Goal: Task Accomplishment & Management: Complete application form

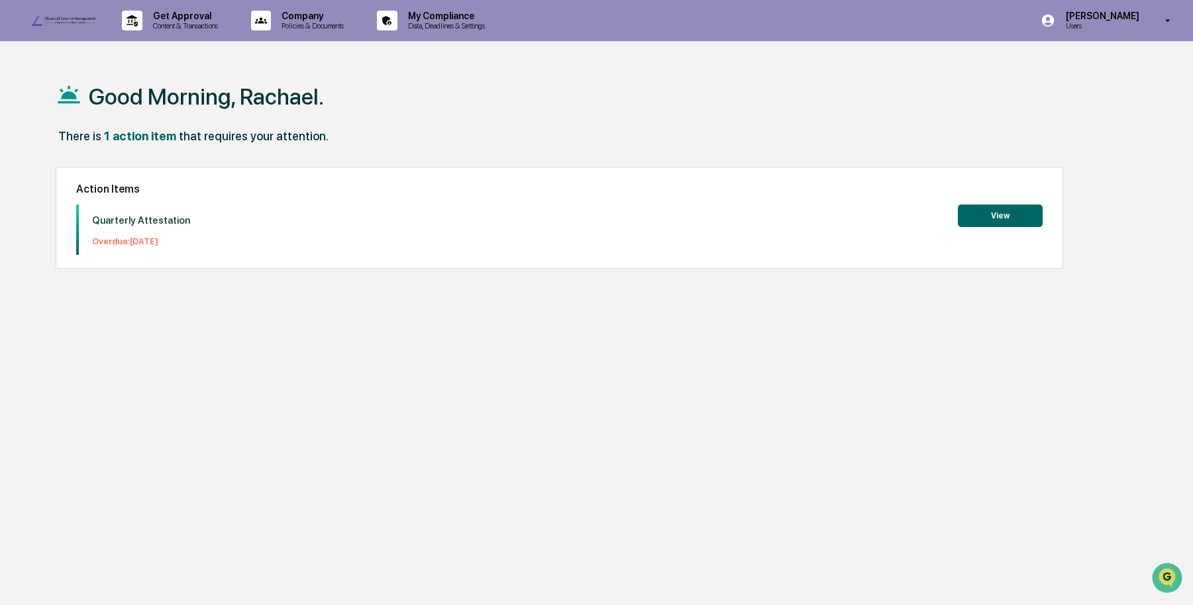
click at [990, 216] on button "View" at bounding box center [1000, 216] width 85 height 23
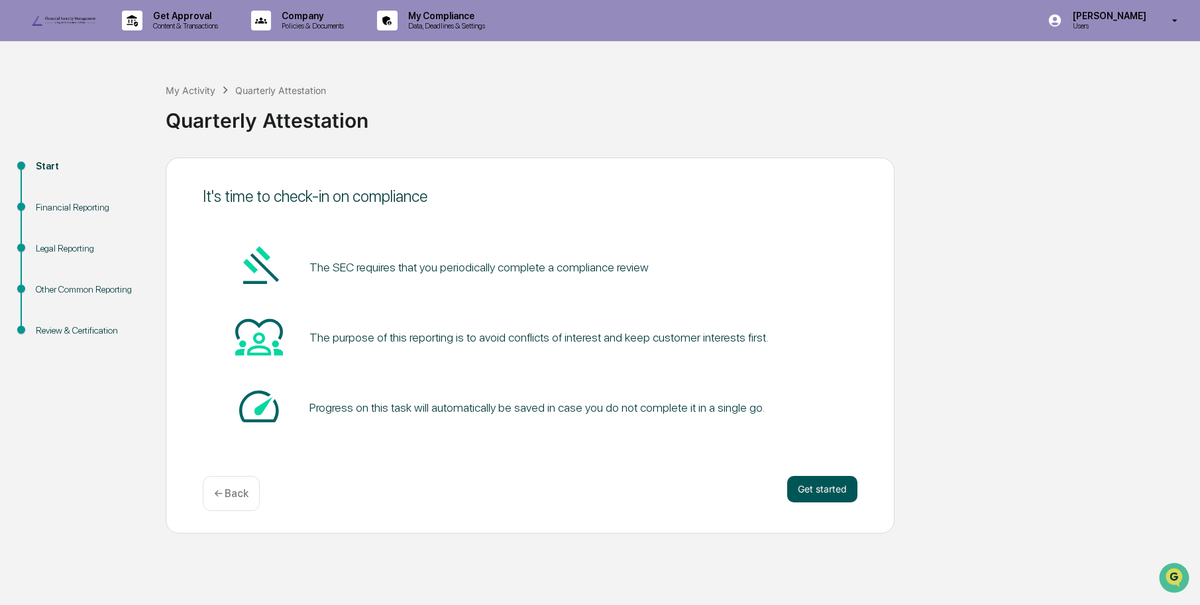
click at [823, 503] on button "Get started" at bounding box center [822, 489] width 70 height 26
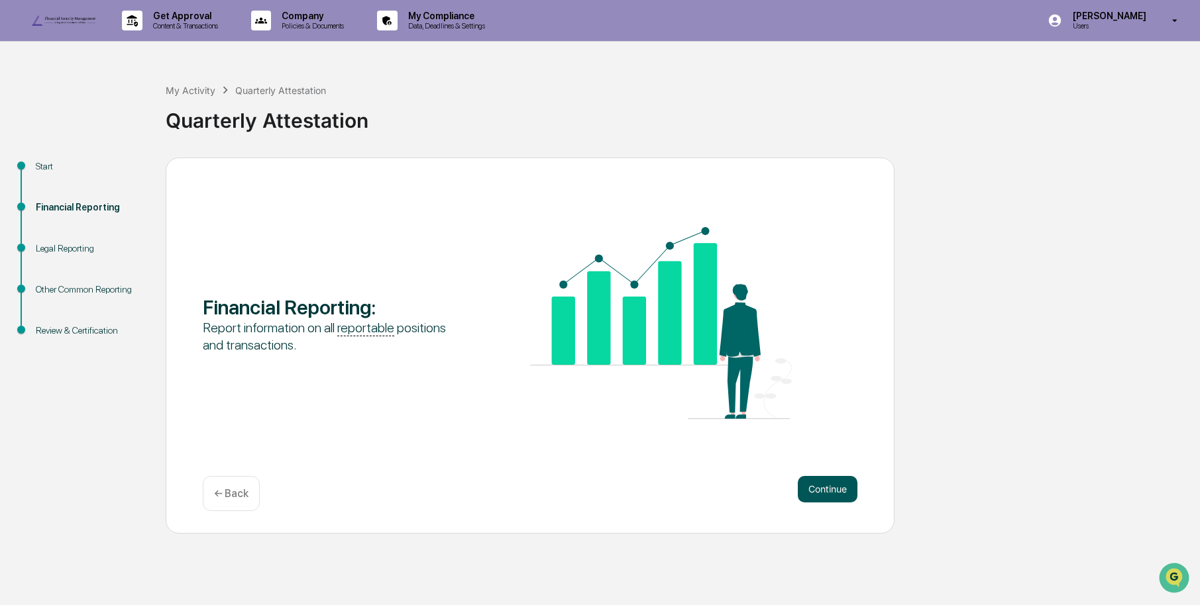
click at [817, 503] on button "Continue" at bounding box center [827, 489] width 60 height 26
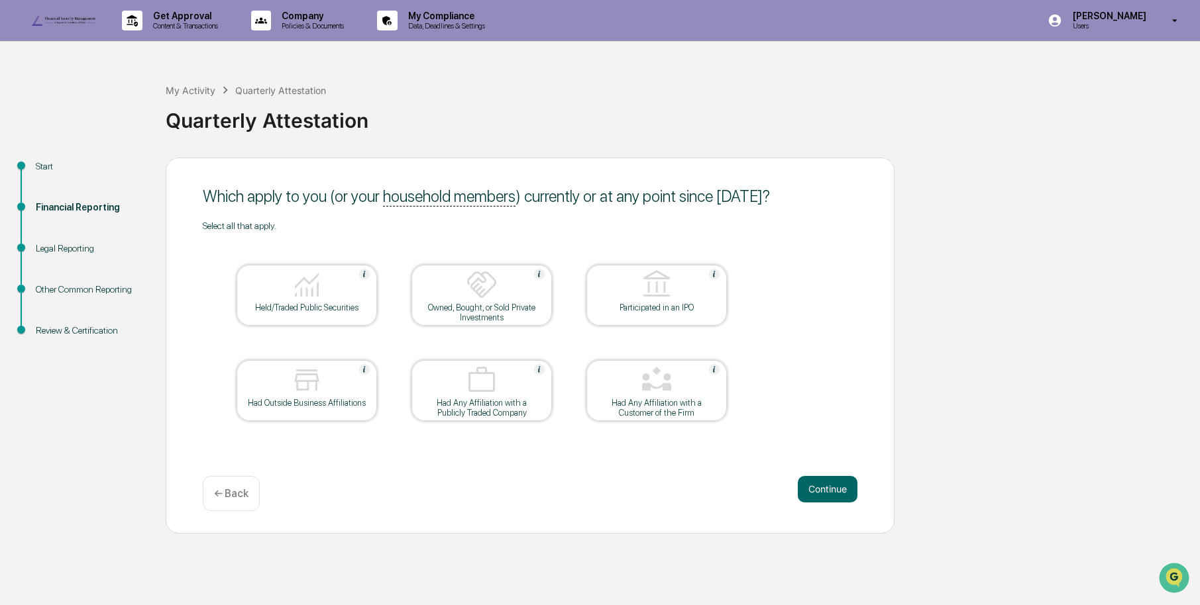
click at [275, 303] on div at bounding box center [306, 286] width 132 height 34
click at [817, 503] on button "Continue" at bounding box center [827, 489] width 60 height 26
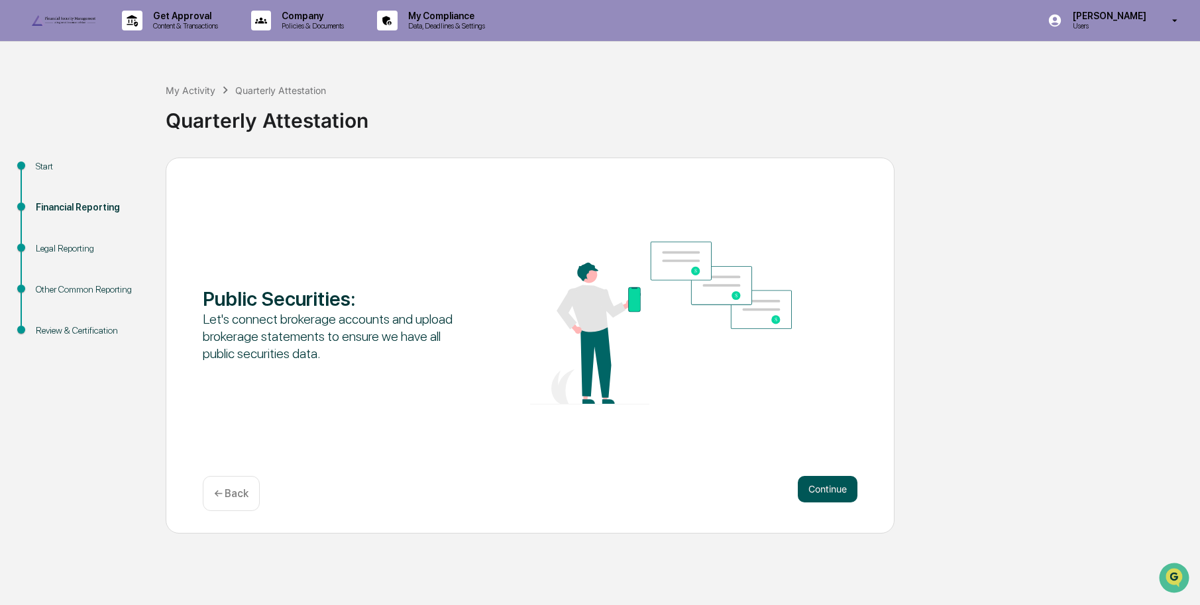
click at [841, 503] on button "Continue" at bounding box center [827, 489] width 60 height 26
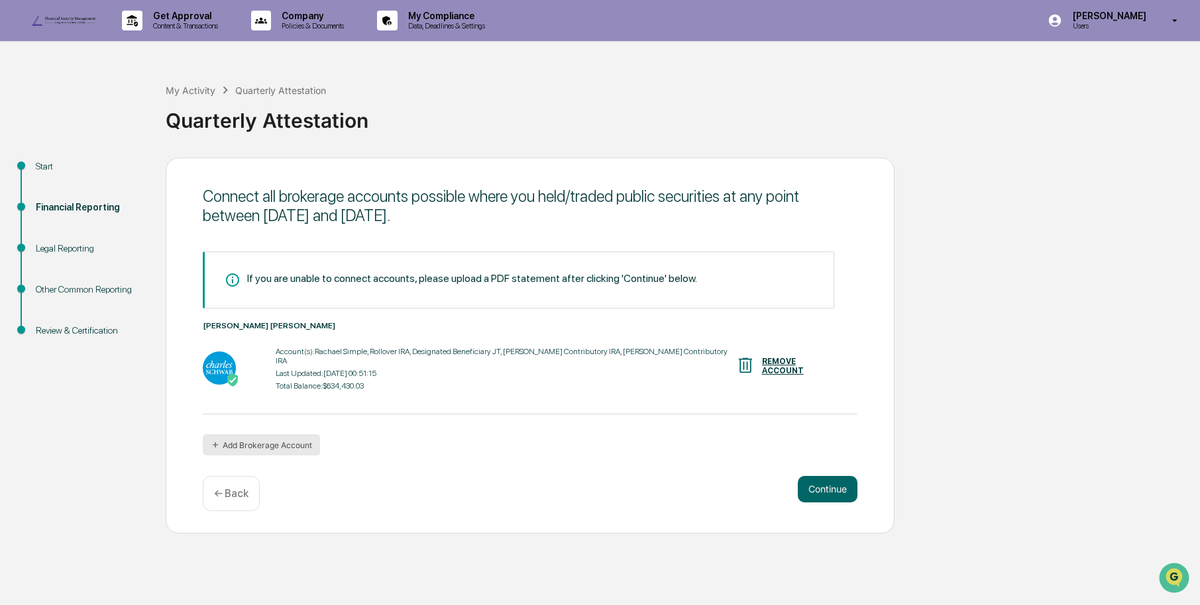
click at [292, 456] on button "Add Brokerage Account" at bounding box center [261, 445] width 117 height 21
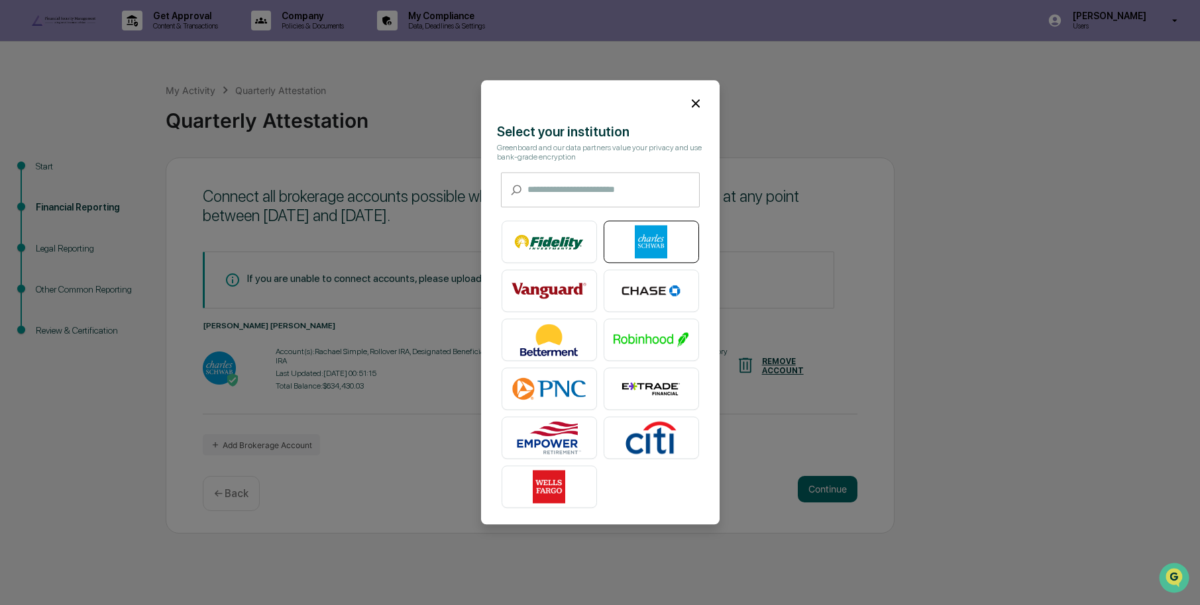
click at [670, 246] on img at bounding box center [651, 242] width 76 height 33
click at [688, 99] on icon at bounding box center [695, 103] width 15 height 15
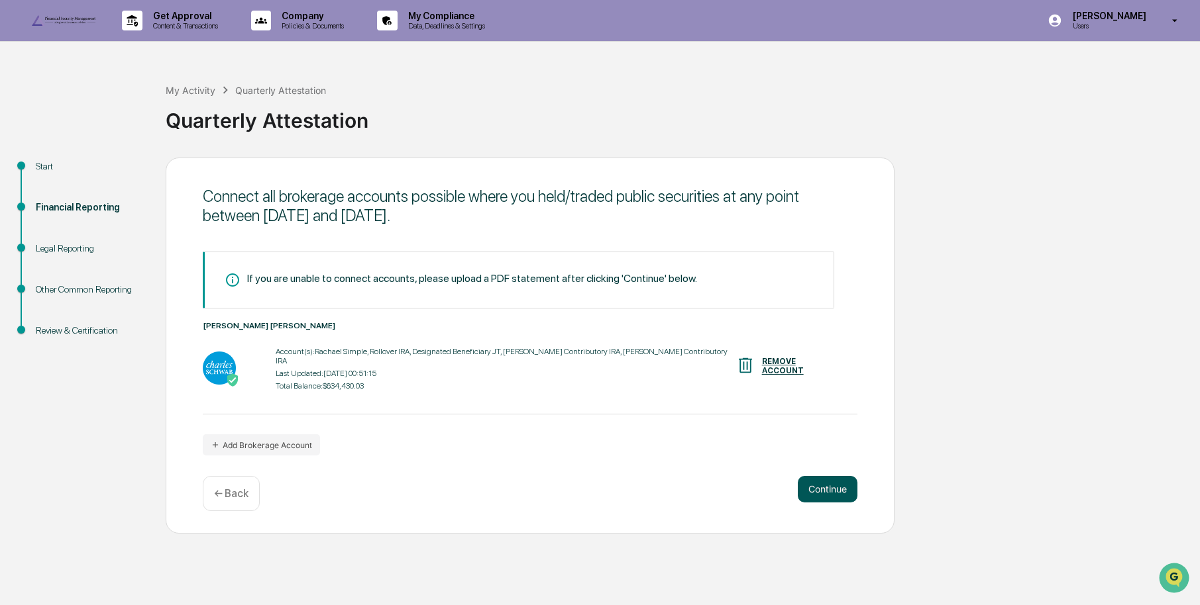
click at [837, 503] on button "Continue" at bounding box center [827, 489] width 60 height 26
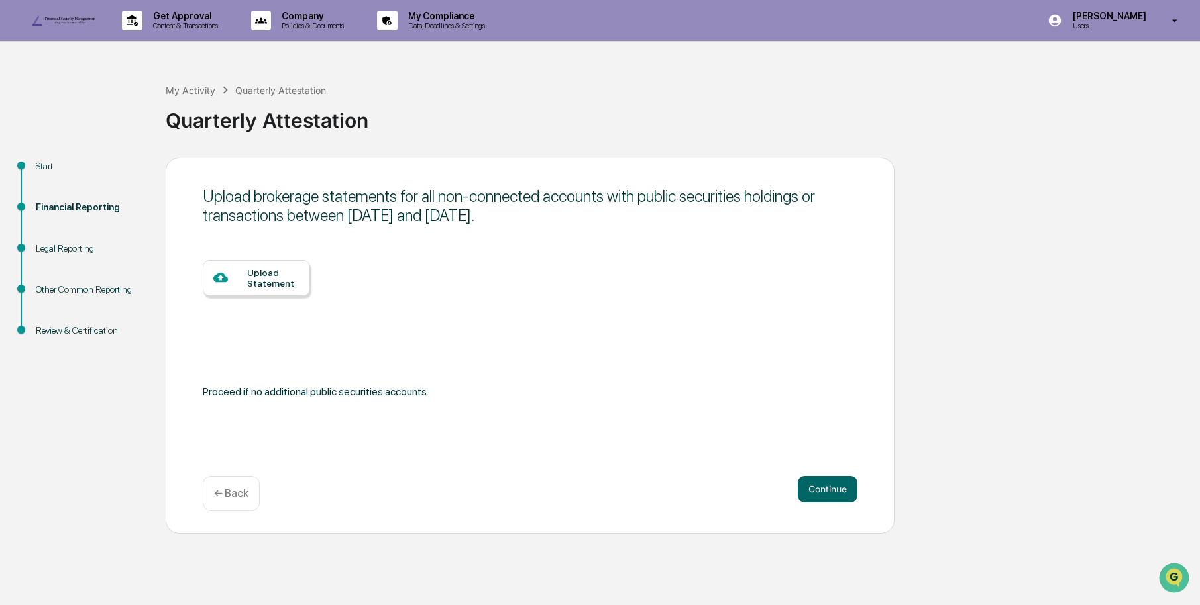
click at [248, 289] on div "Upload Statement" at bounding box center [273, 278] width 52 height 21
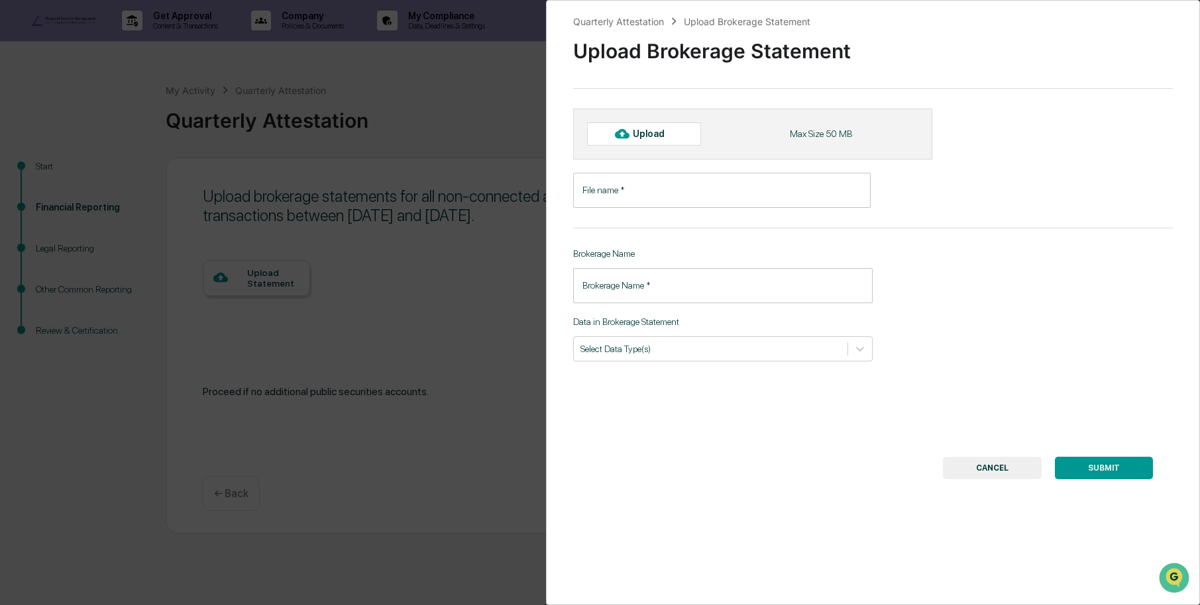
click at [658, 139] on div "Upload" at bounding box center [654, 133] width 43 height 11
type input "**********"
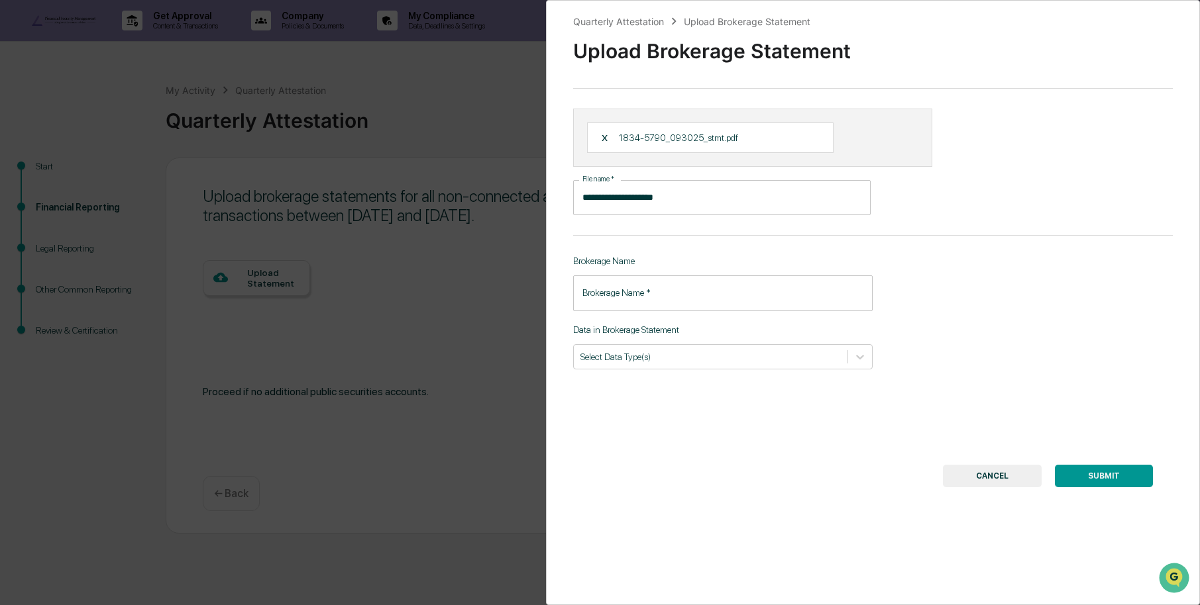
click at [682, 311] on input "Brokerage Name   *" at bounding box center [723, 293] width 300 height 35
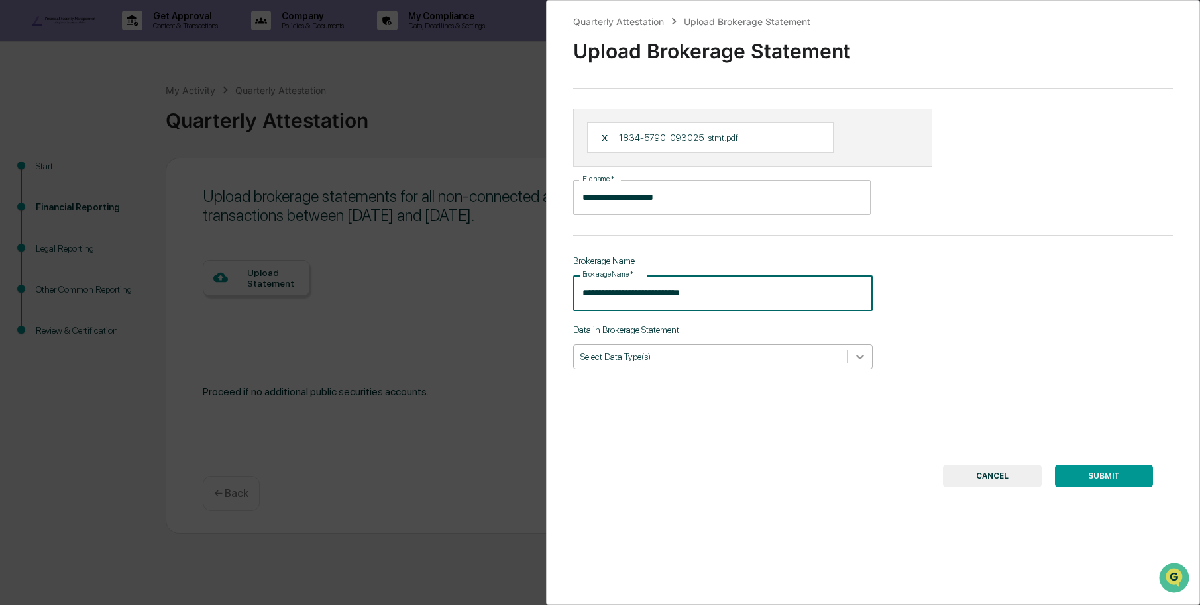
type input "**********"
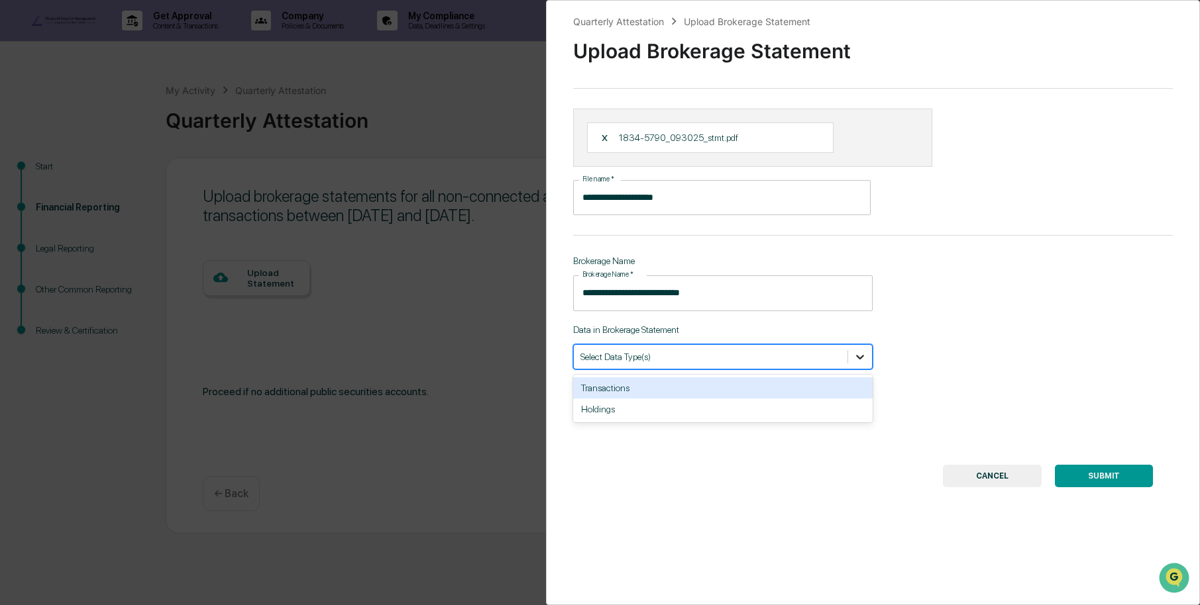
click at [861, 364] on icon at bounding box center [859, 356] width 13 height 13
click at [613, 399] on div "Transactions" at bounding box center [723, 388] width 300 height 21
click at [681, 399] on div "Holdings" at bounding box center [723, 388] width 300 height 21
click at [760, 488] on div "SUBMIT CANCEL" at bounding box center [873, 476] width 560 height 23
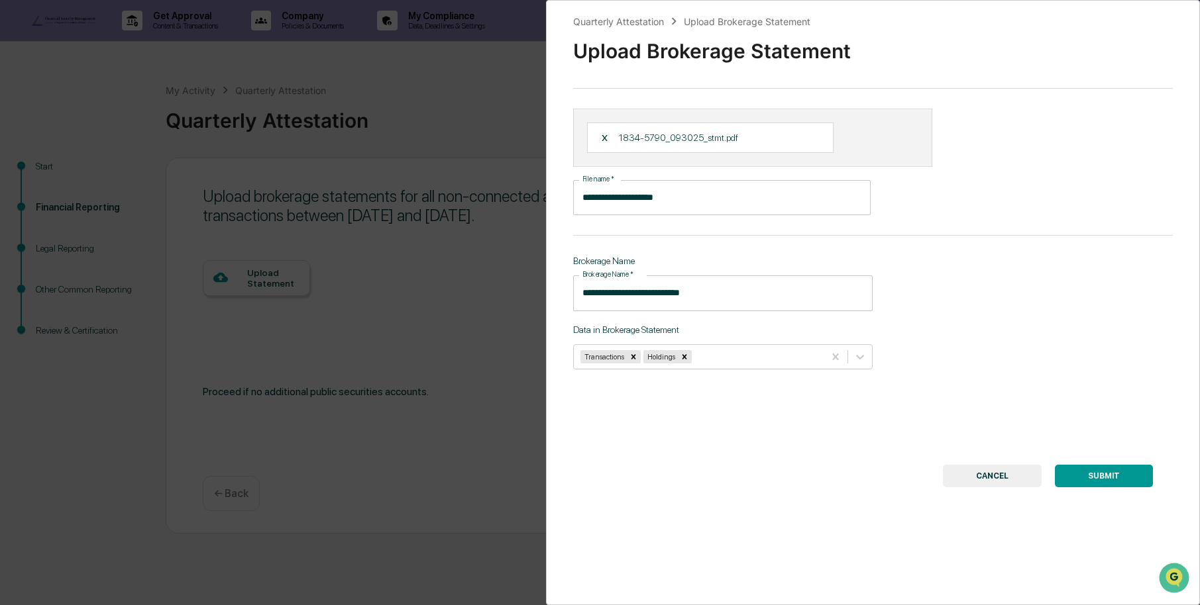
click at [1103, 488] on button "SUBMIT" at bounding box center [1103, 476] width 98 height 23
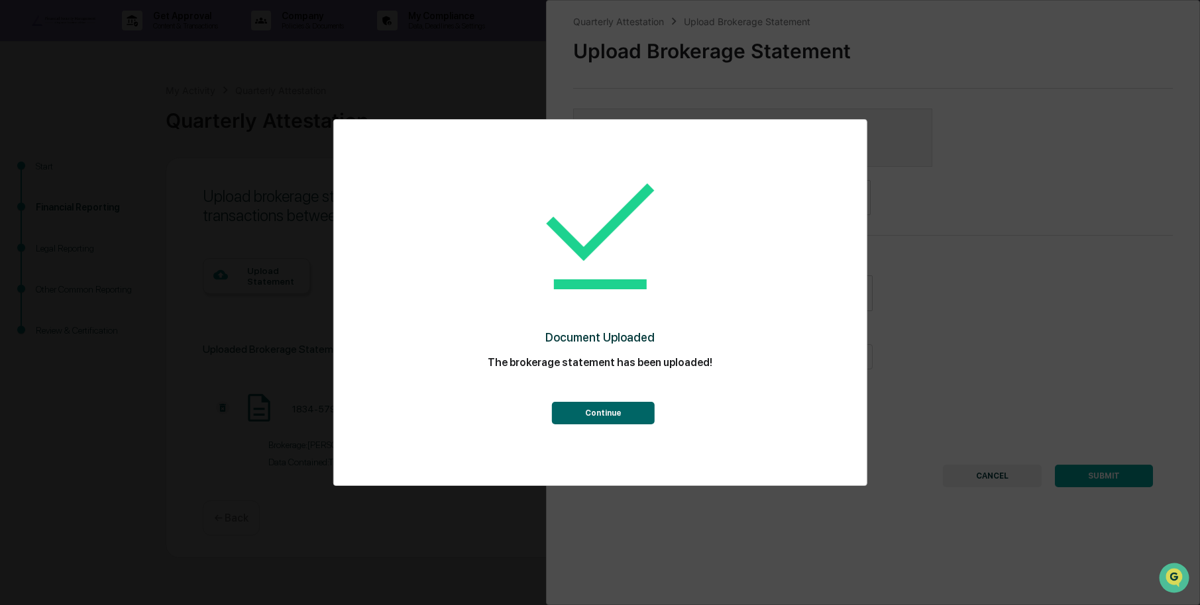
click at [601, 417] on button "Continue" at bounding box center [603, 413] width 103 height 23
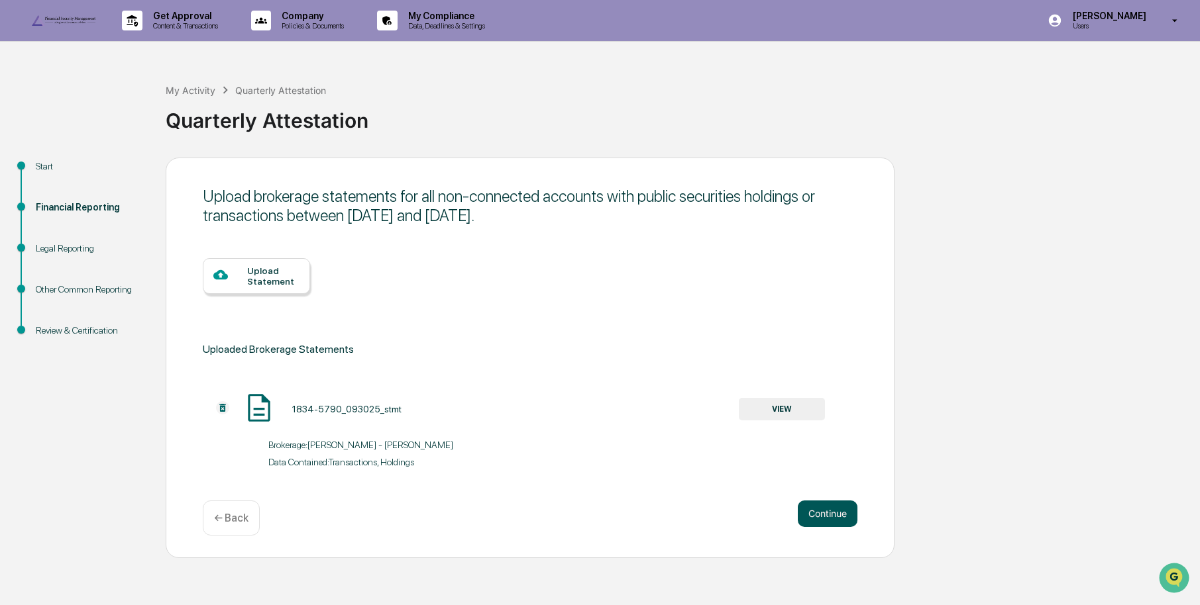
click at [833, 527] on button "Continue" at bounding box center [827, 514] width 60 height 26
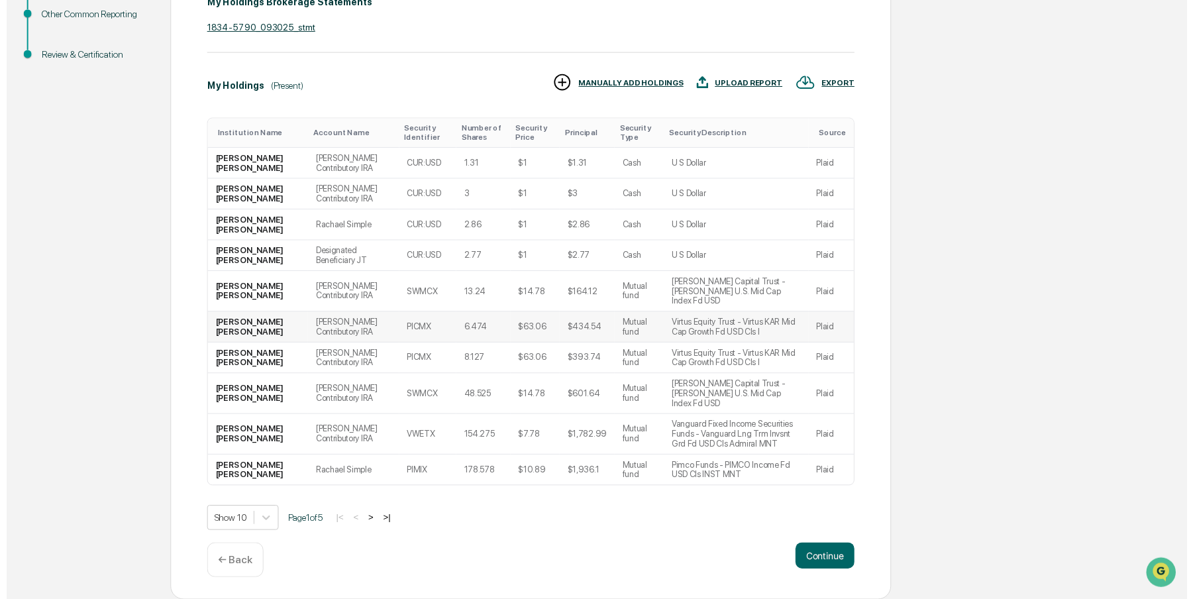
scroll to position [281, 0]
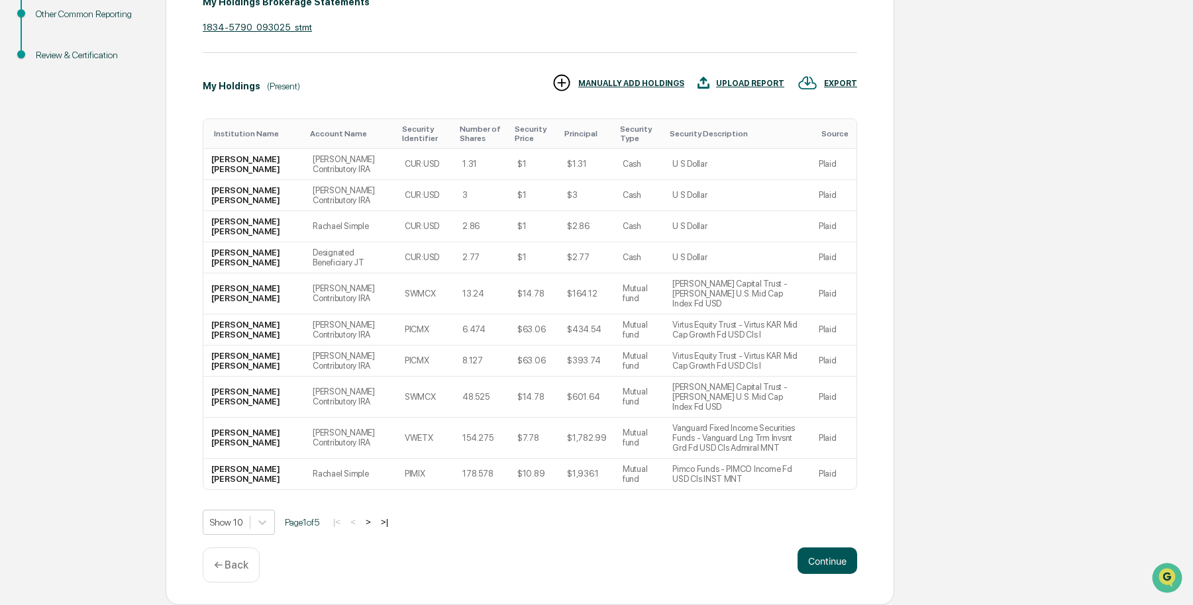
click at [828, 562] on button "Continue" at bounding box center [827, 561] width 60 height 26
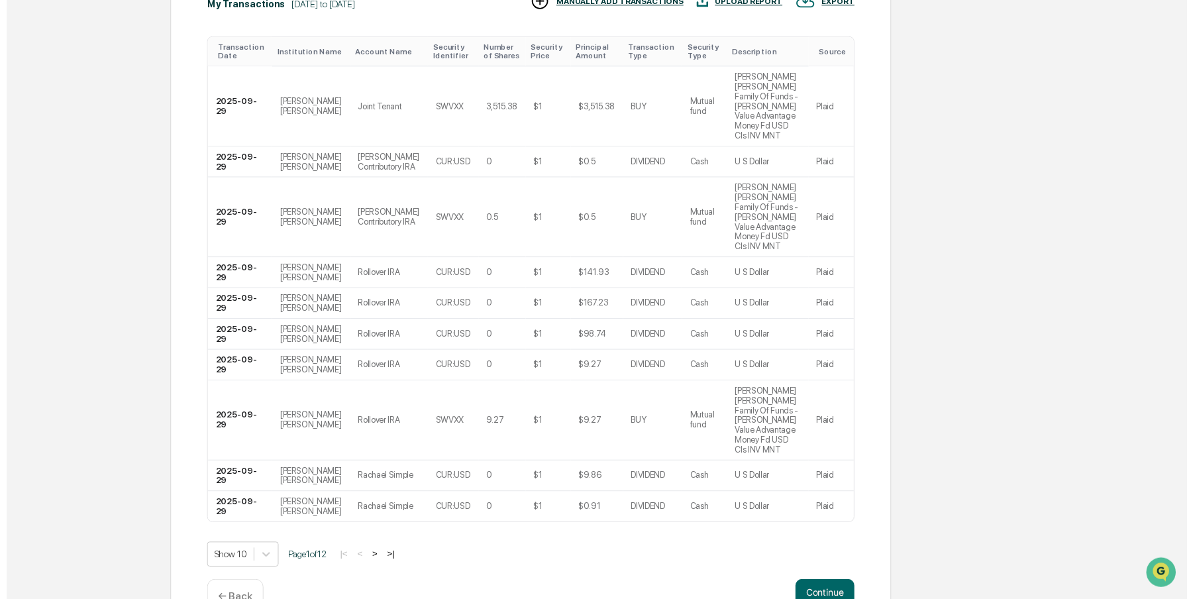
scroll to position [340, 0]
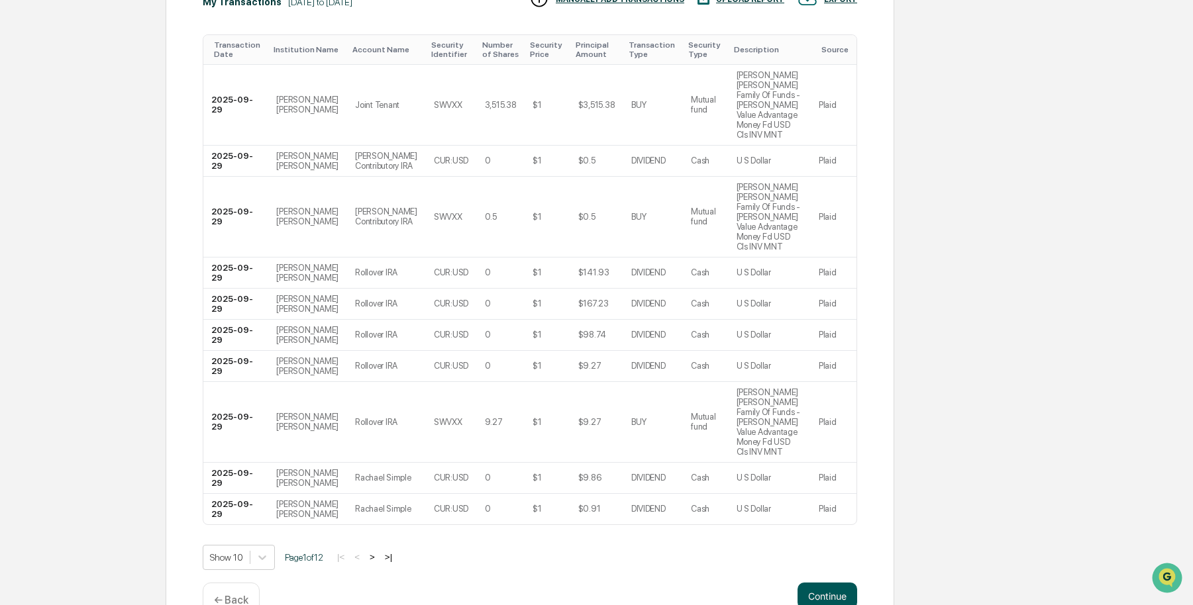
click at [822, 583] on button "Continue" at bounding box center [827, 596] width 60 height 26
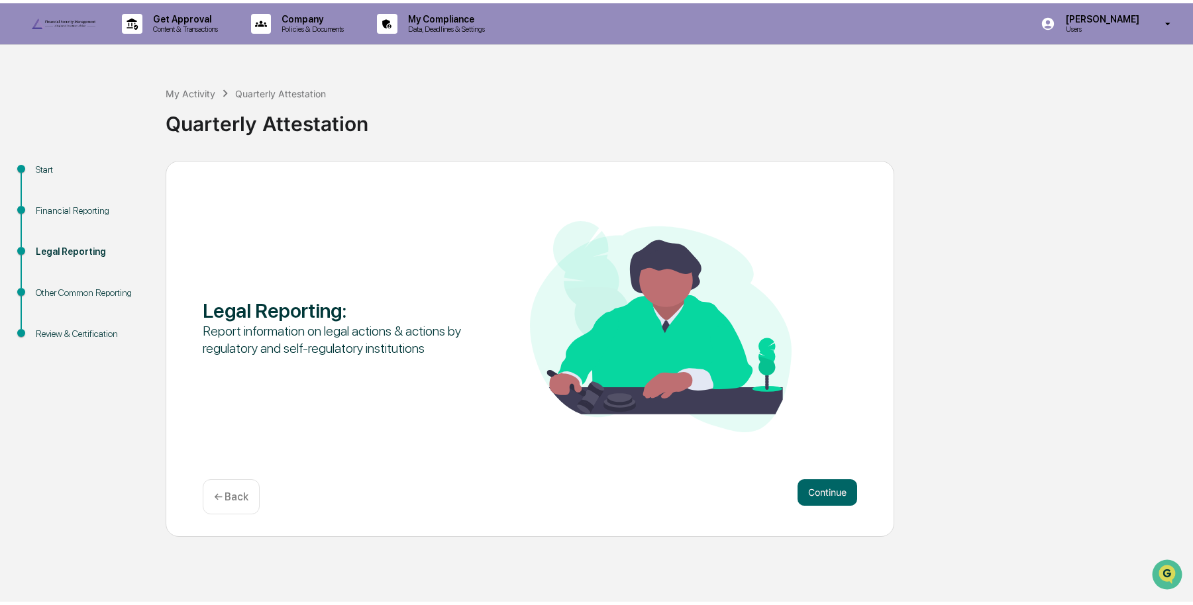
scroll to position [0, 0]
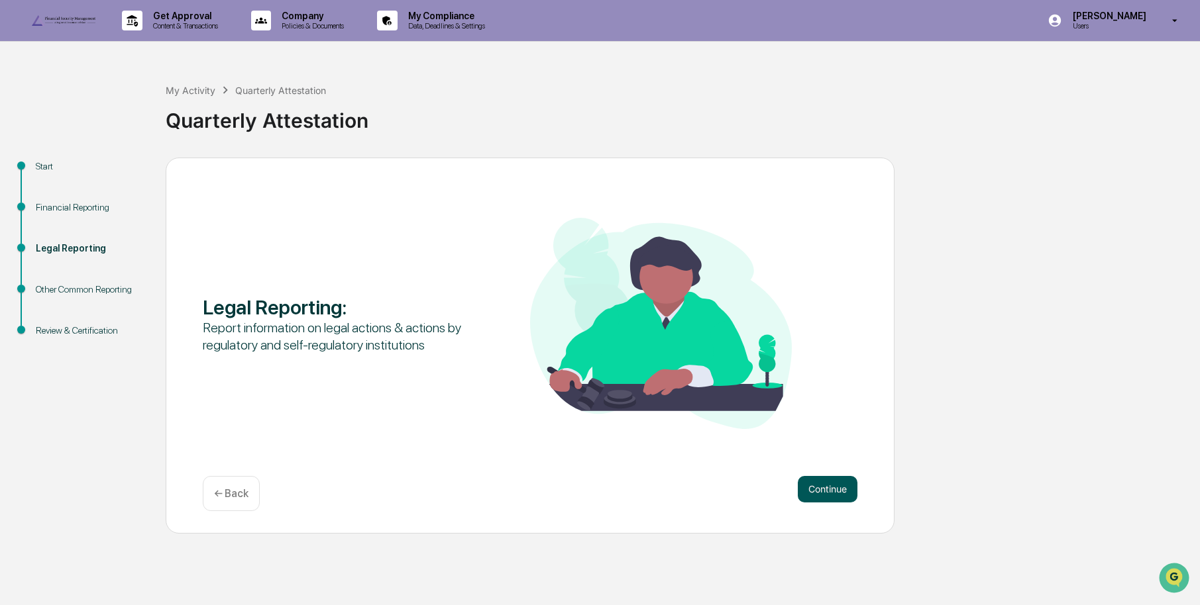
click at [837, 503] on button "Continue" at bounding box center [827, 489] width 60 height 26
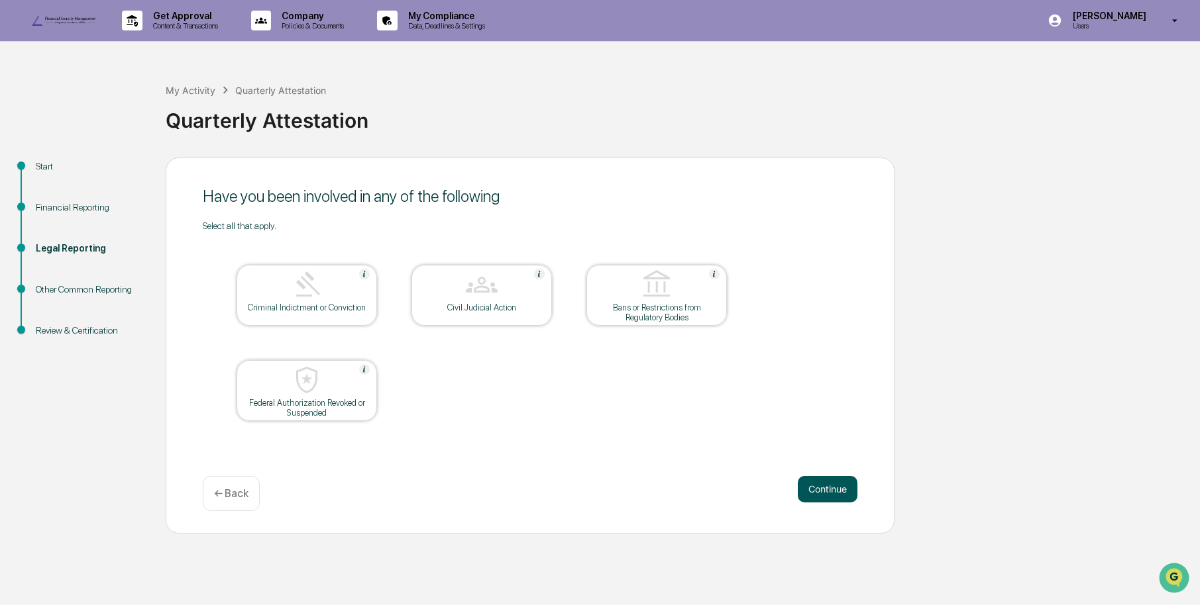
click at [837, 503] on button "Continue" at bounding box center [827, 489] width 60 height 26
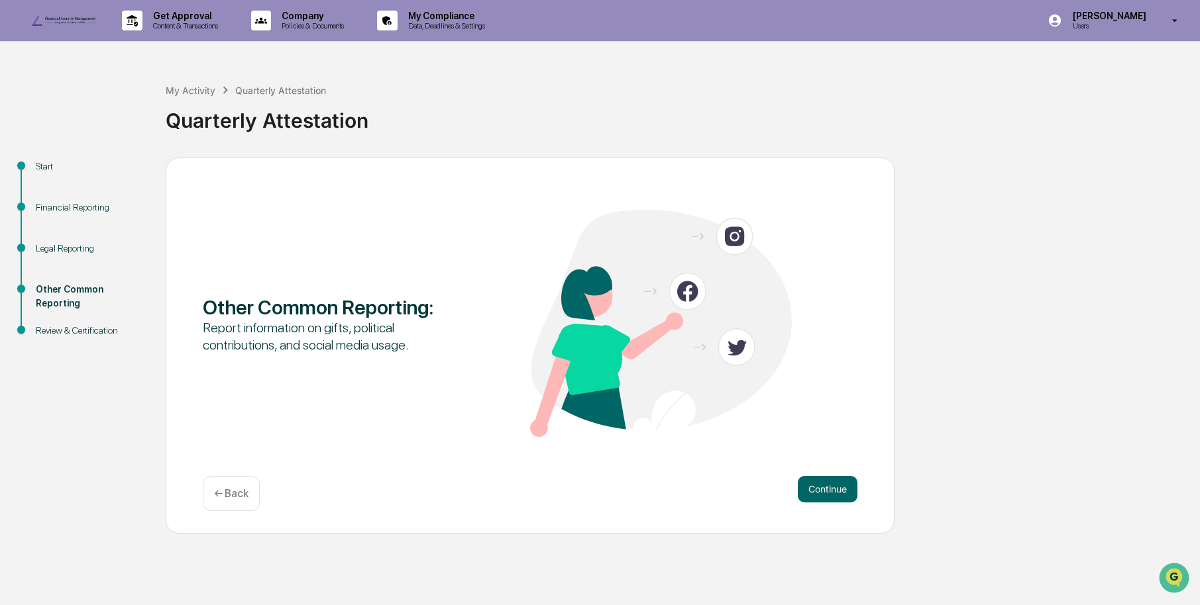
click at [837, 503] on button "Continue" at bounding box center [827, 489] width 60 height 26
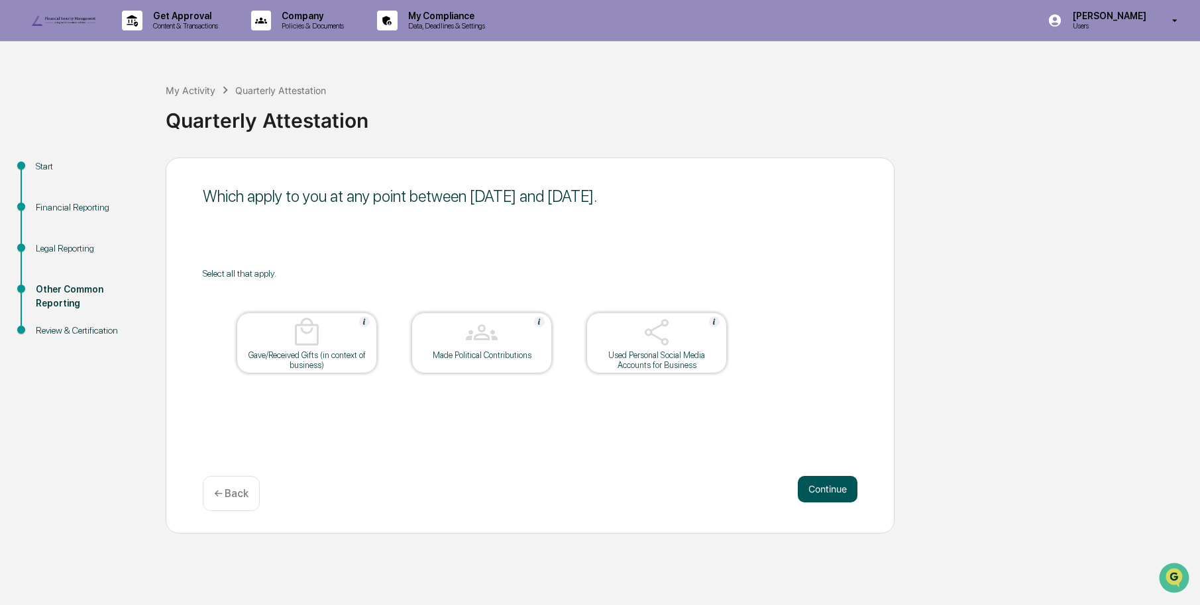
click at [834, 503] on button "Continue" at bounding box center [827, 489] width 60 height 26
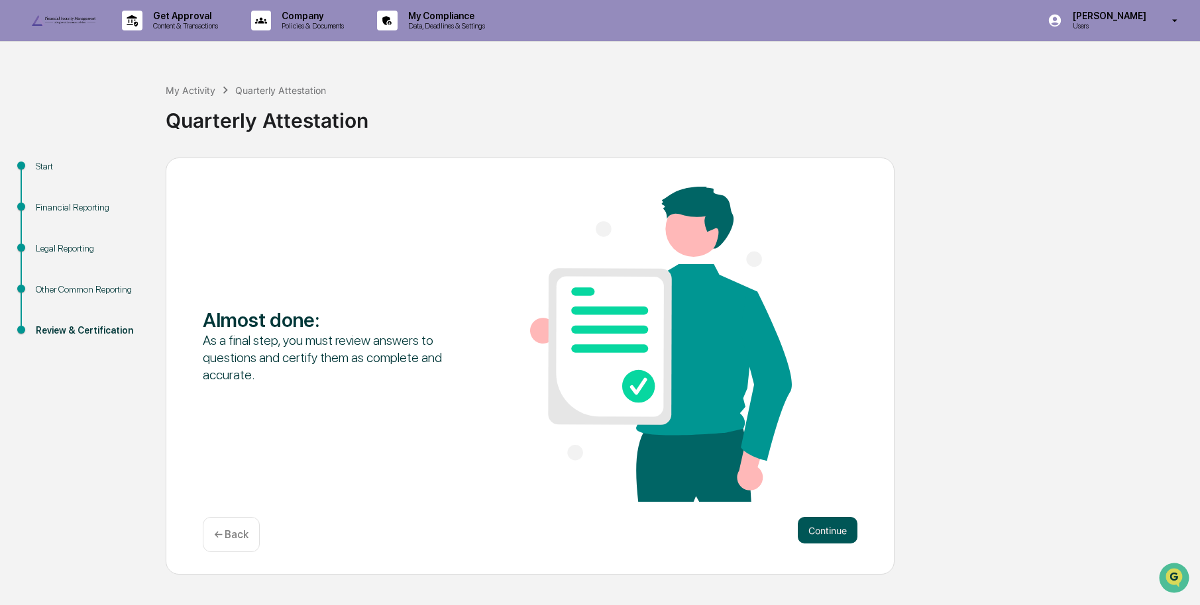
click at [833, 544] on button "Continue" at bounding box center [827, 530] width 60 height 26
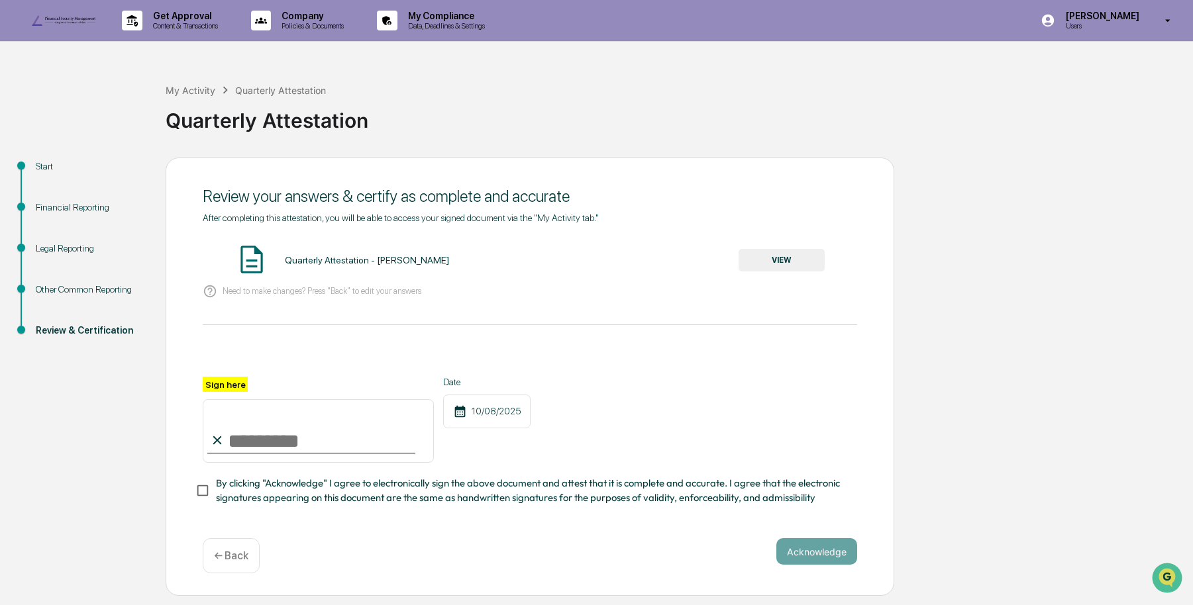
click at [788, 272] on button "VIEW" at bounding box center [782, 260] width 86 height 23
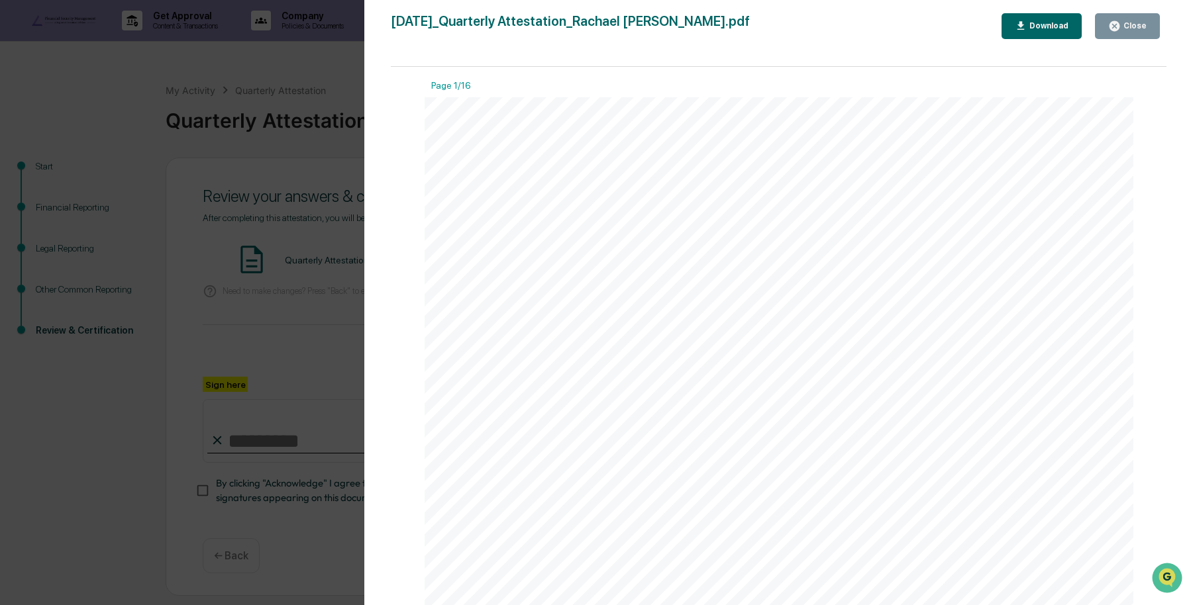
click at [1131, 20] on div "Close" at bounding box center [1127, 26] width 38 height 13
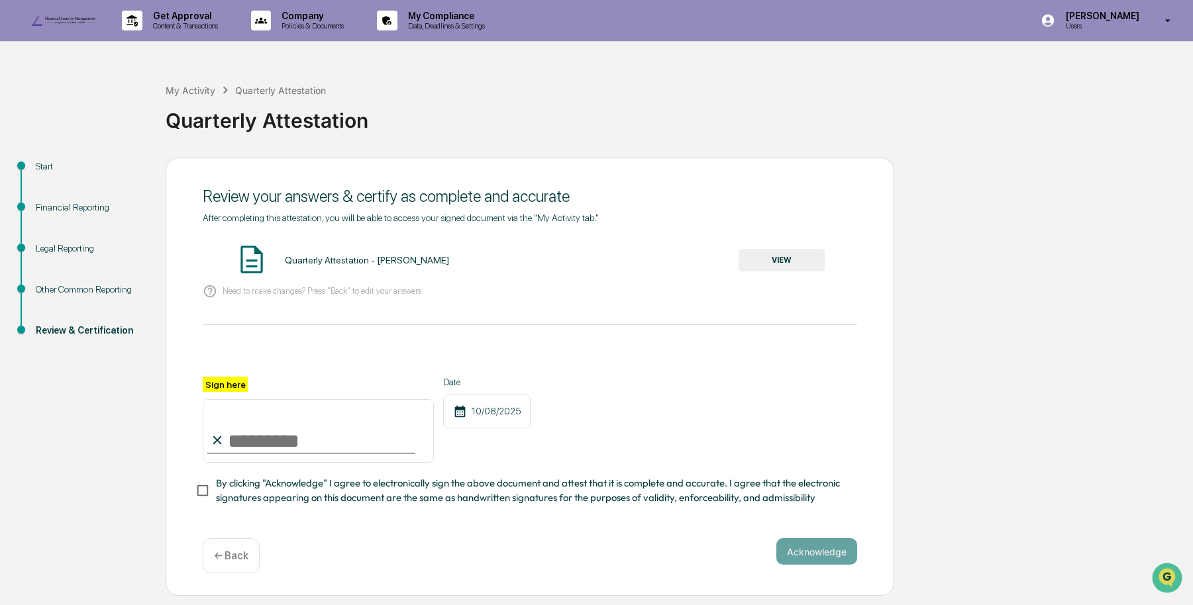
click at [255, 463] on input "Sign here" at bounding box center [318, 431] width 231 height 64
type input "**********"
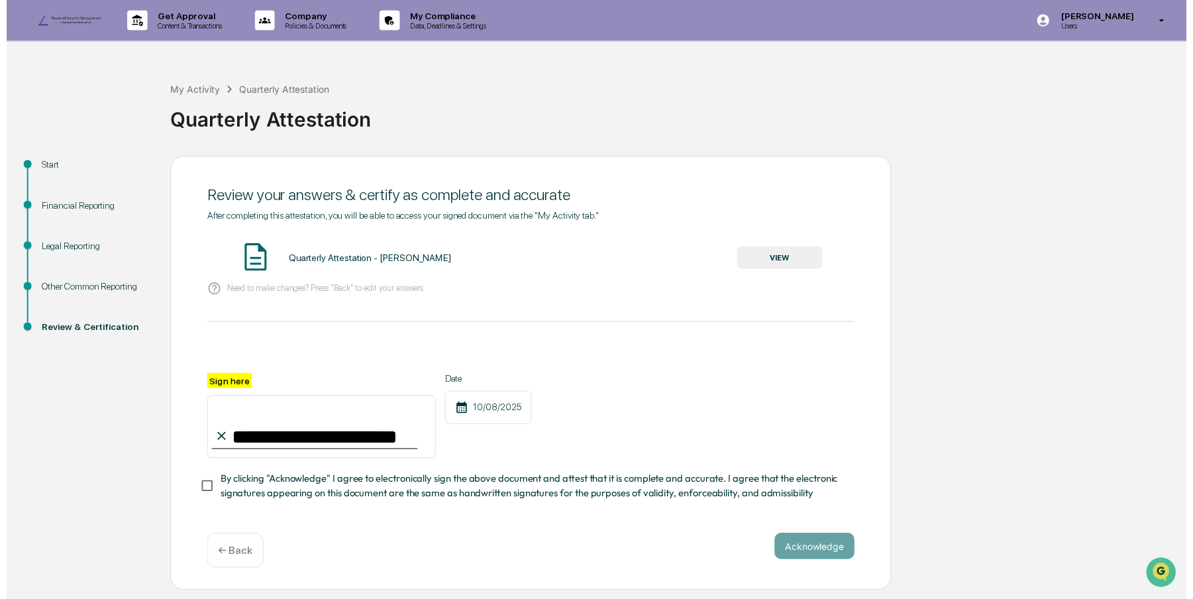
scroll to position [20, 0]
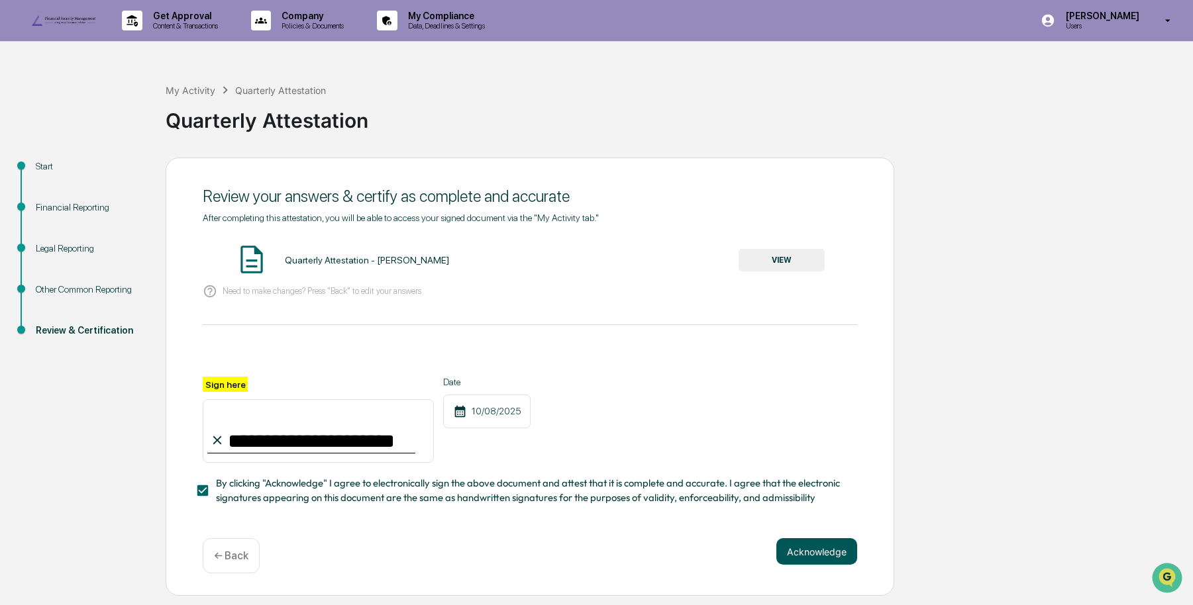
click at [819, 565] on button "Acknowledge" at bounding box center [816, 552] width 81 height 26
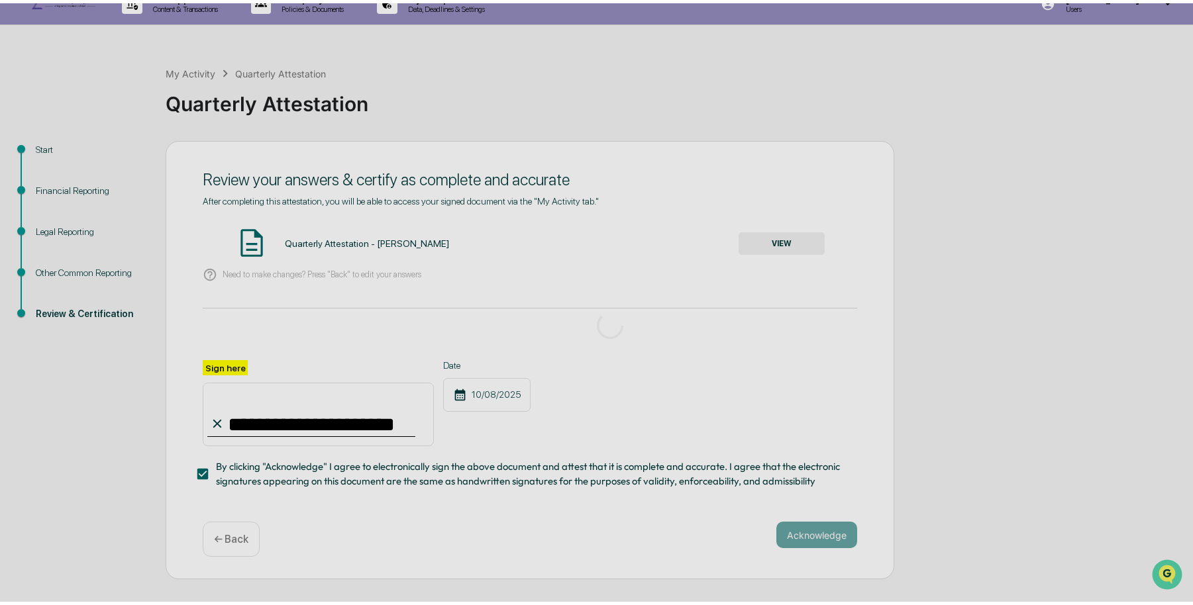
scroll to position [0, 0]
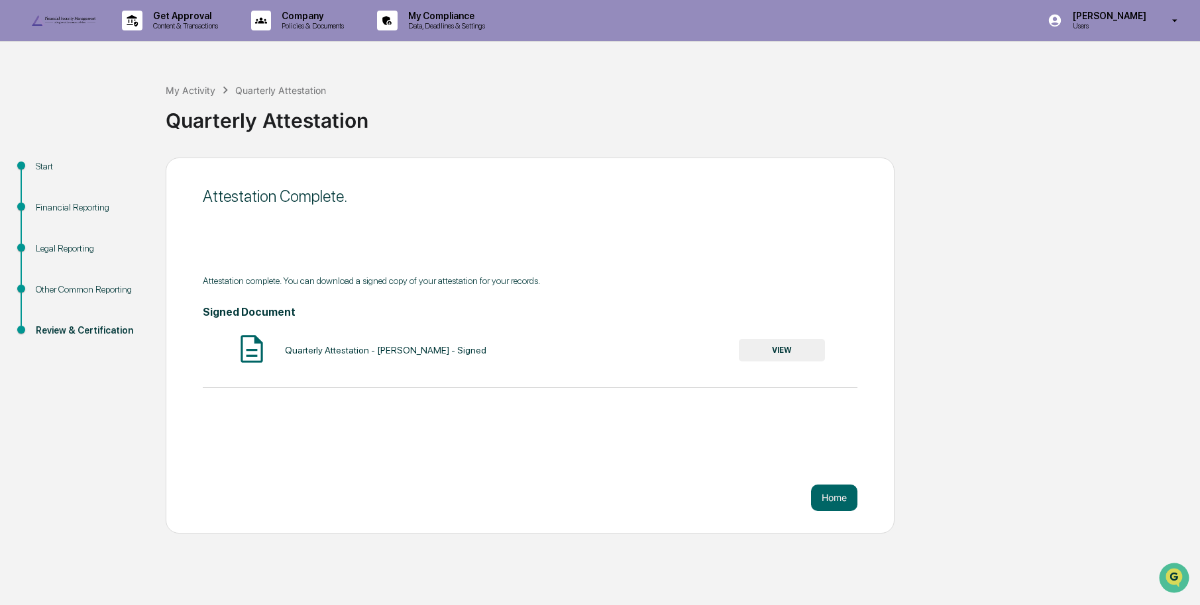
click at [796, 362] on button "VIEW" at bounding box center [782, 350] width 86 height 23
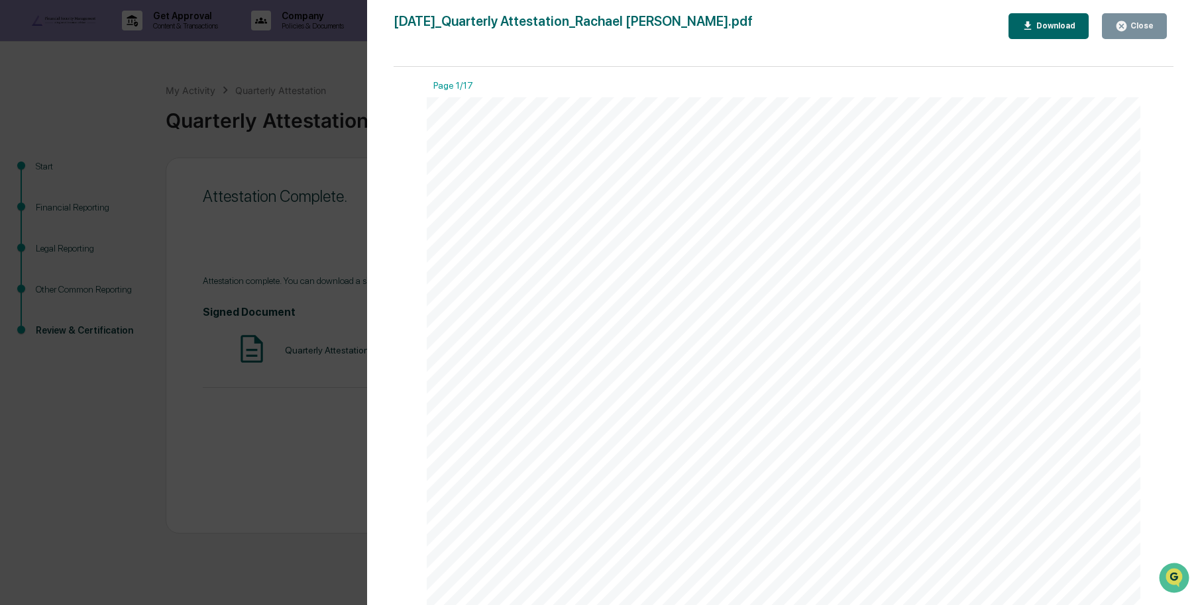
click at [1052, 23] on div "Download" at bounding box center [1054, 25] width 42 height 9
click at [1156, 24] on button "Close" at bounding box center [1134, 26] width 65 height 26
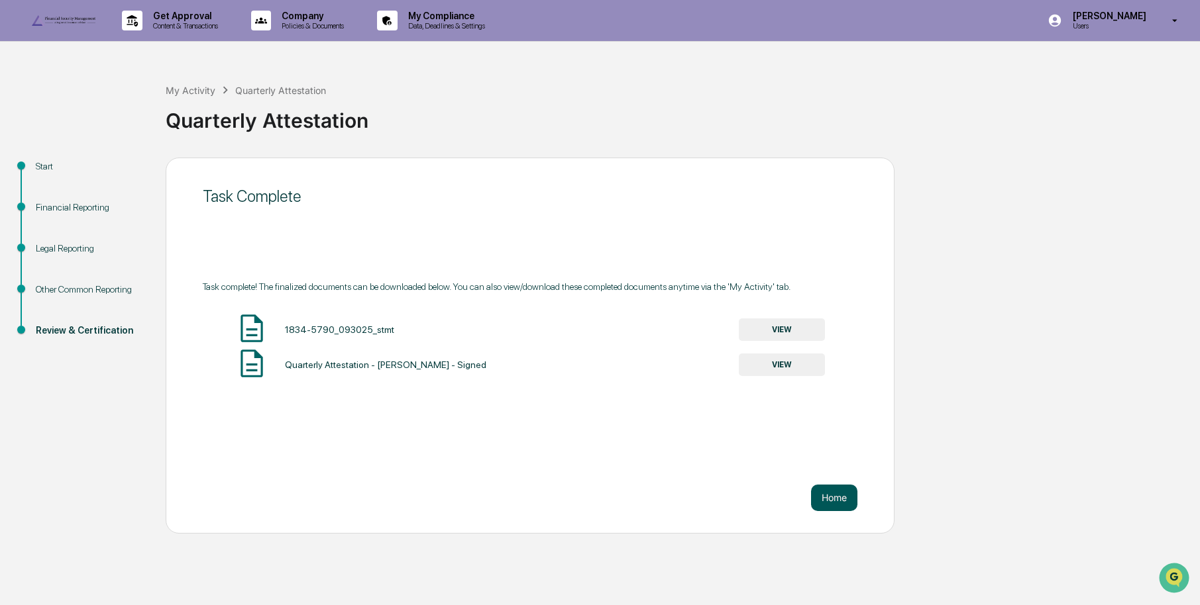
click at [833, 511] on button "Home" at bounding box center [834, 498] width 46 height 26
